Goal: Task Accomplishment & Management: Use online tool/utility

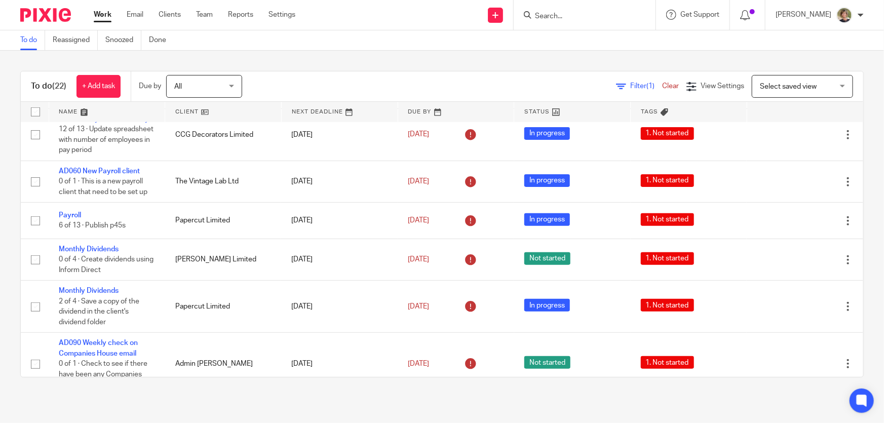
scroll to position [507, 0]
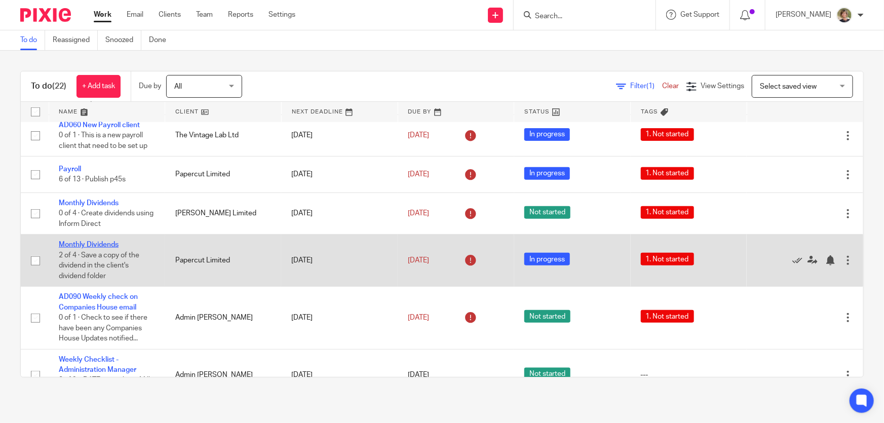
click at [101, 241] on link "Monthly Dividends" at bounding box center [89, 244] width 60 height 7
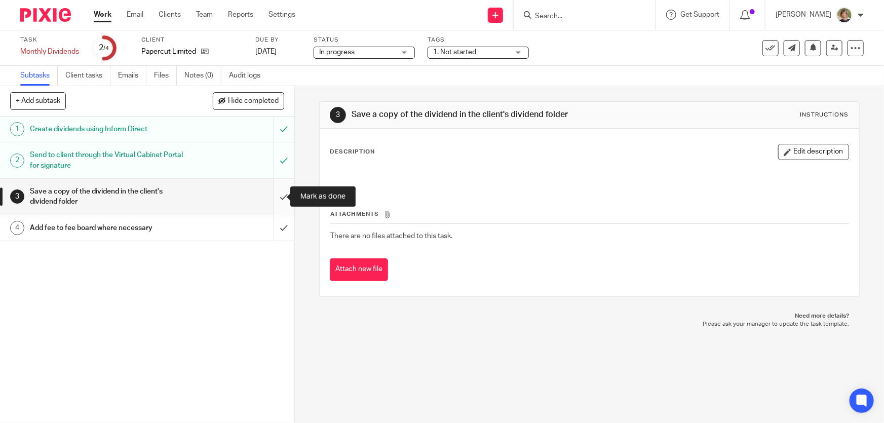
click at [273, 195] on input "submit" at bounding box center [147, 197] width 294 height 36
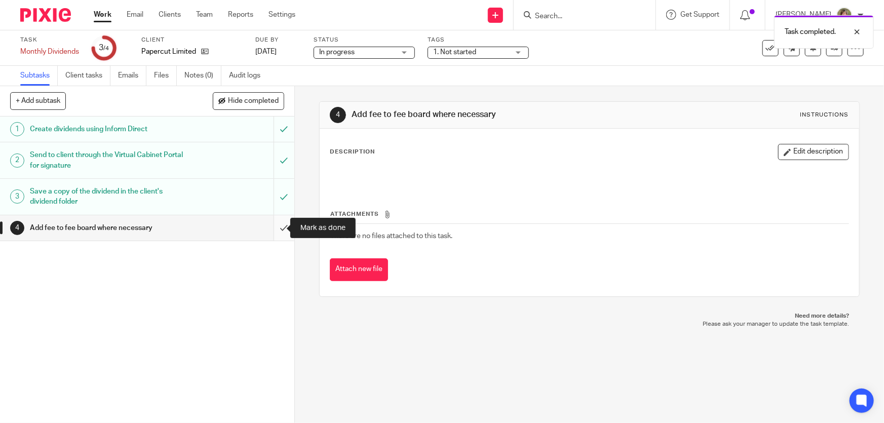
click at [275, 223] on input "submit" at bounding box center [147, 227] width 294 height 25
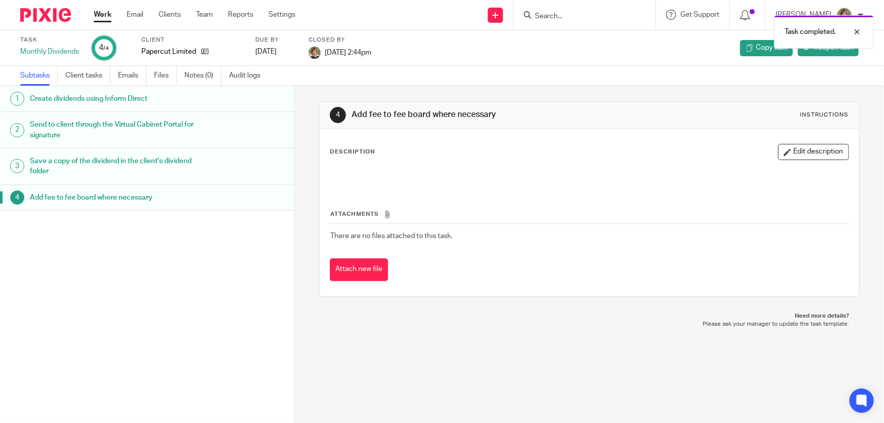
click at [104, 13] on link "Work" at bounding box center [103, 15] width 18 height 10
